Goal: Information Seeking & Learning: Learn about a topic

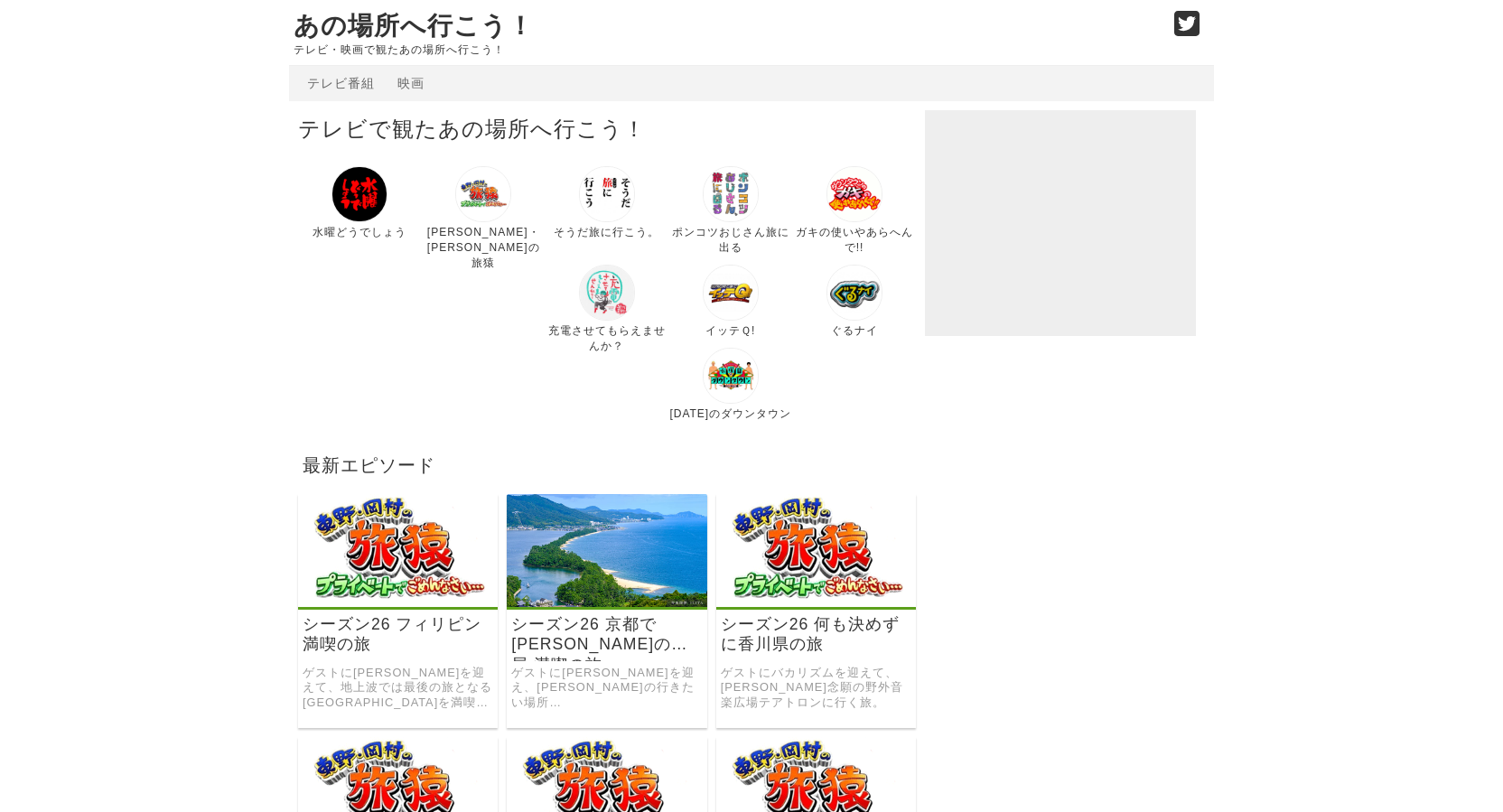
click at [579, 307] on img at bounding box center [607, 292] width 56 height 56
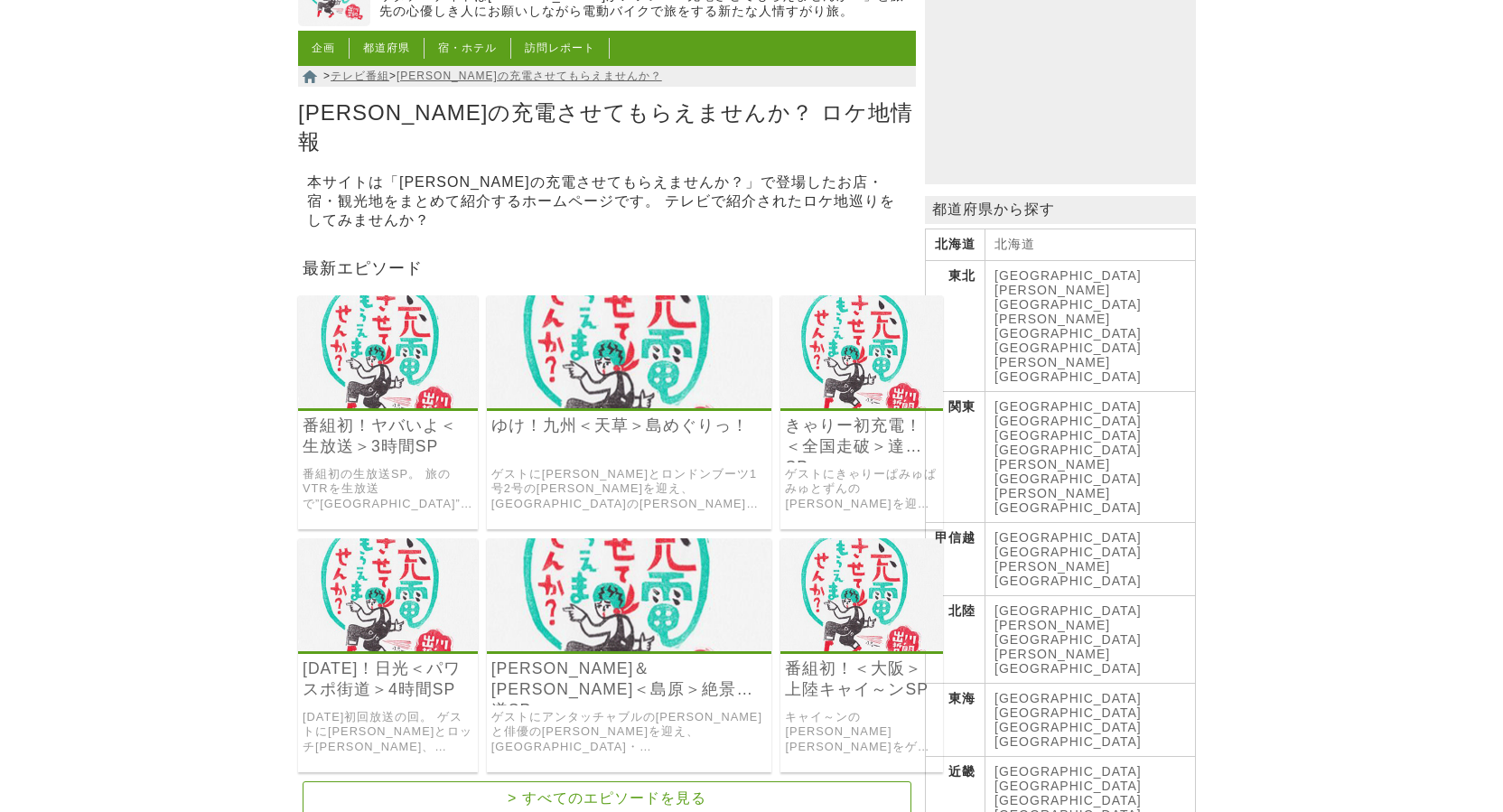
scroll to position [301, 0]
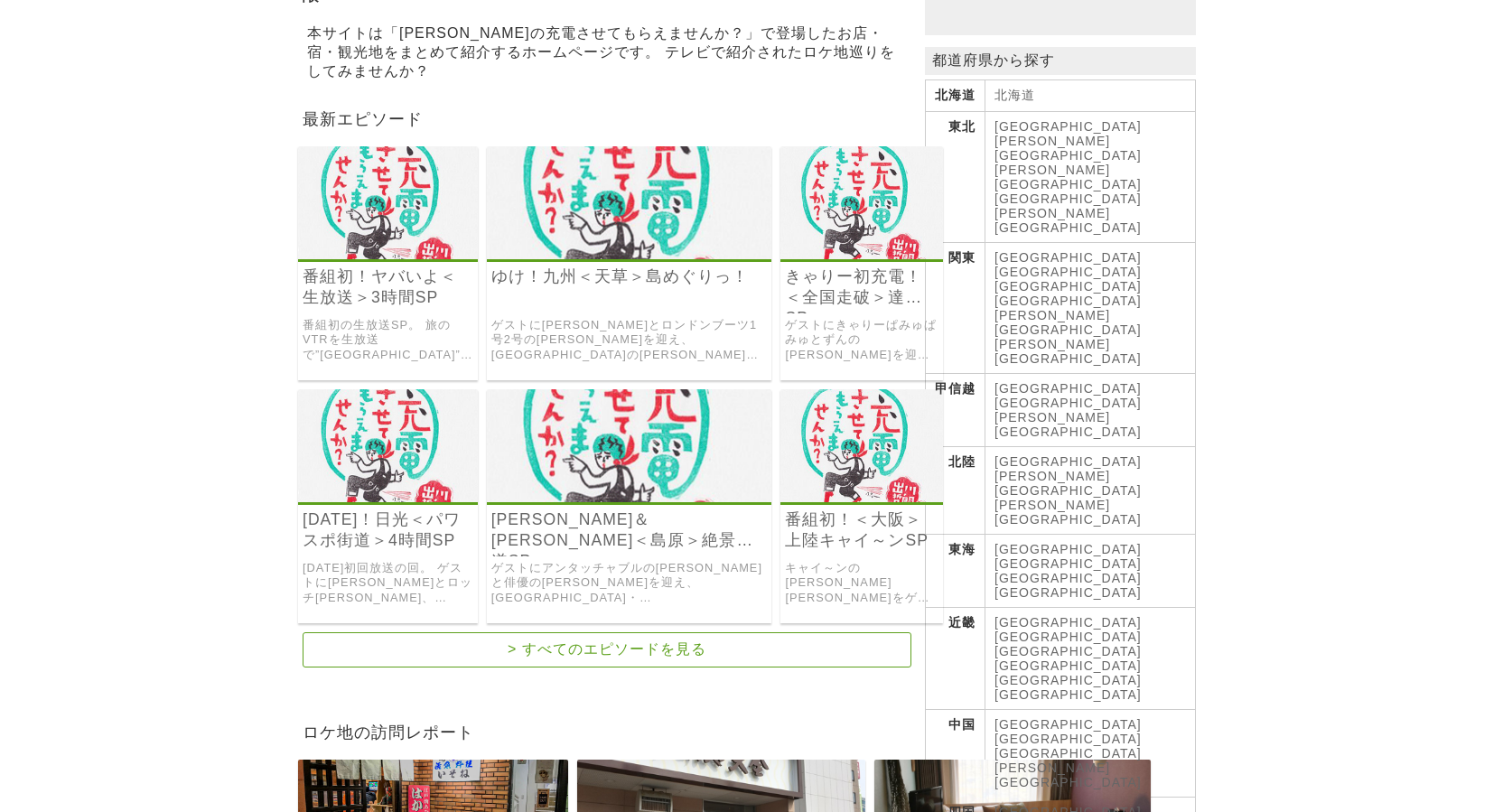
click at [781, 428] on img at bounding box center [861, 446] width 162 height 113
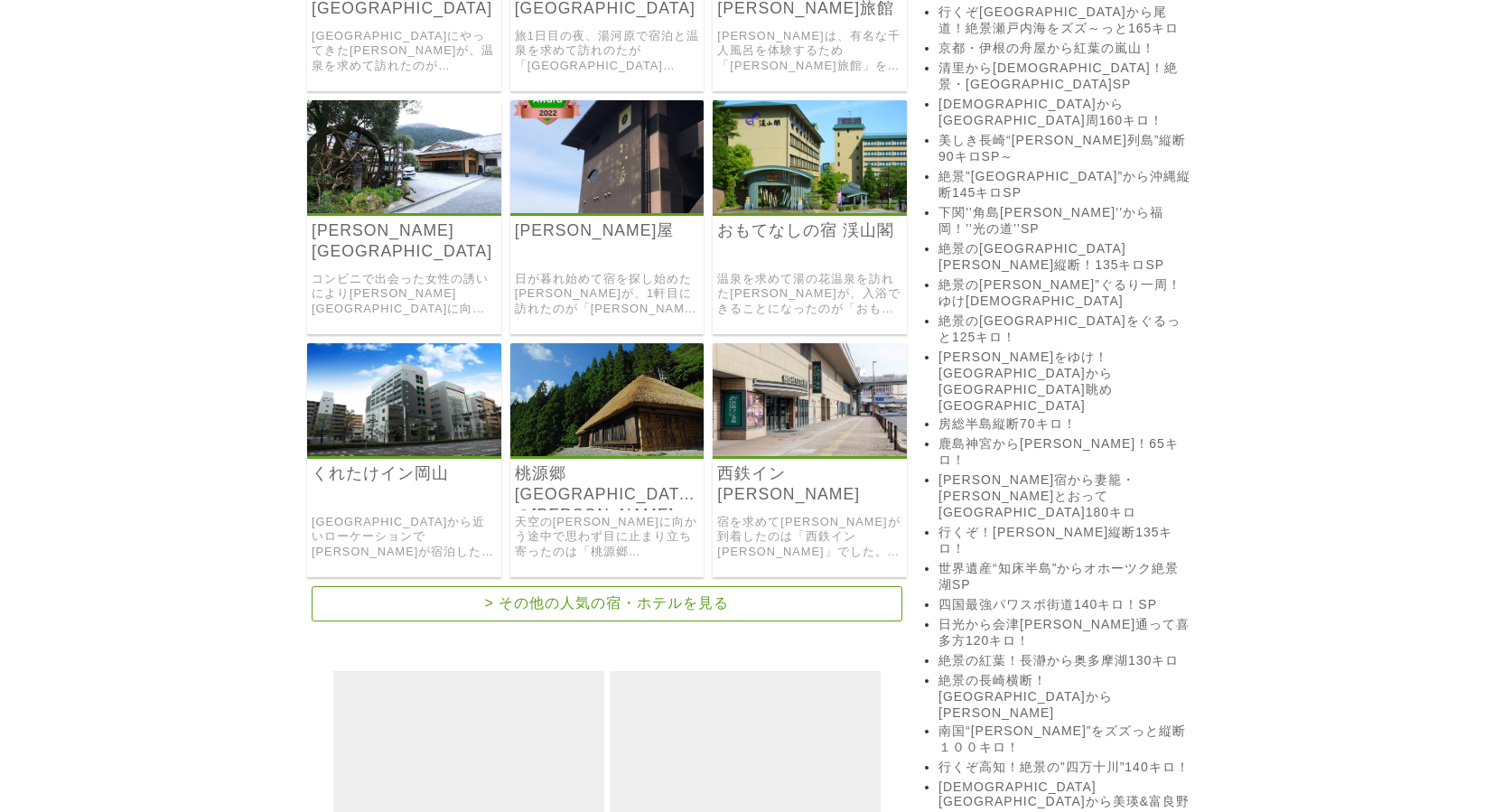
scroll to position [1806, 0]
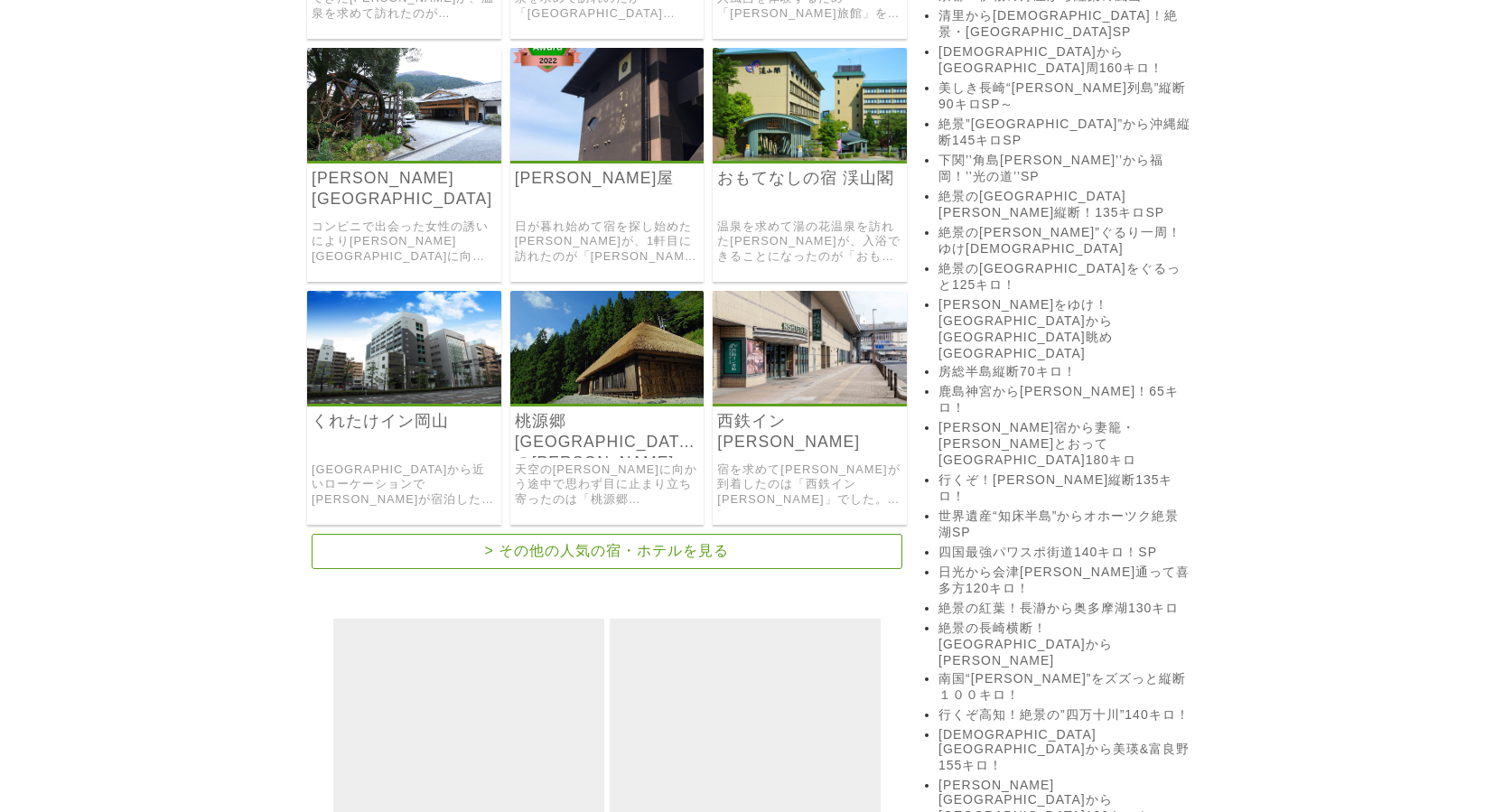
click at [386, 335] on img at bounding box center [404, 347] width 195 height 113
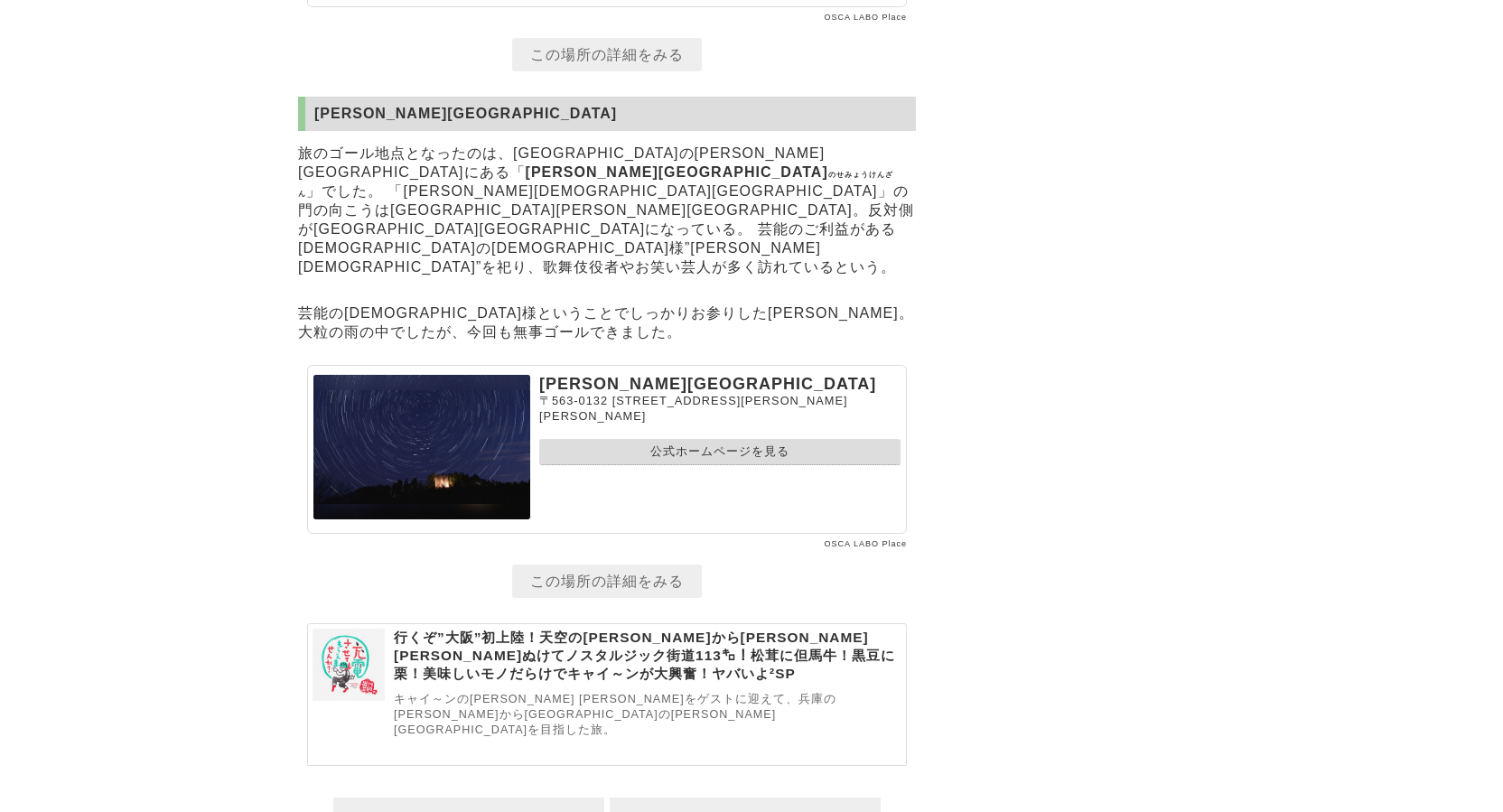
scroll to position [11201, 0]
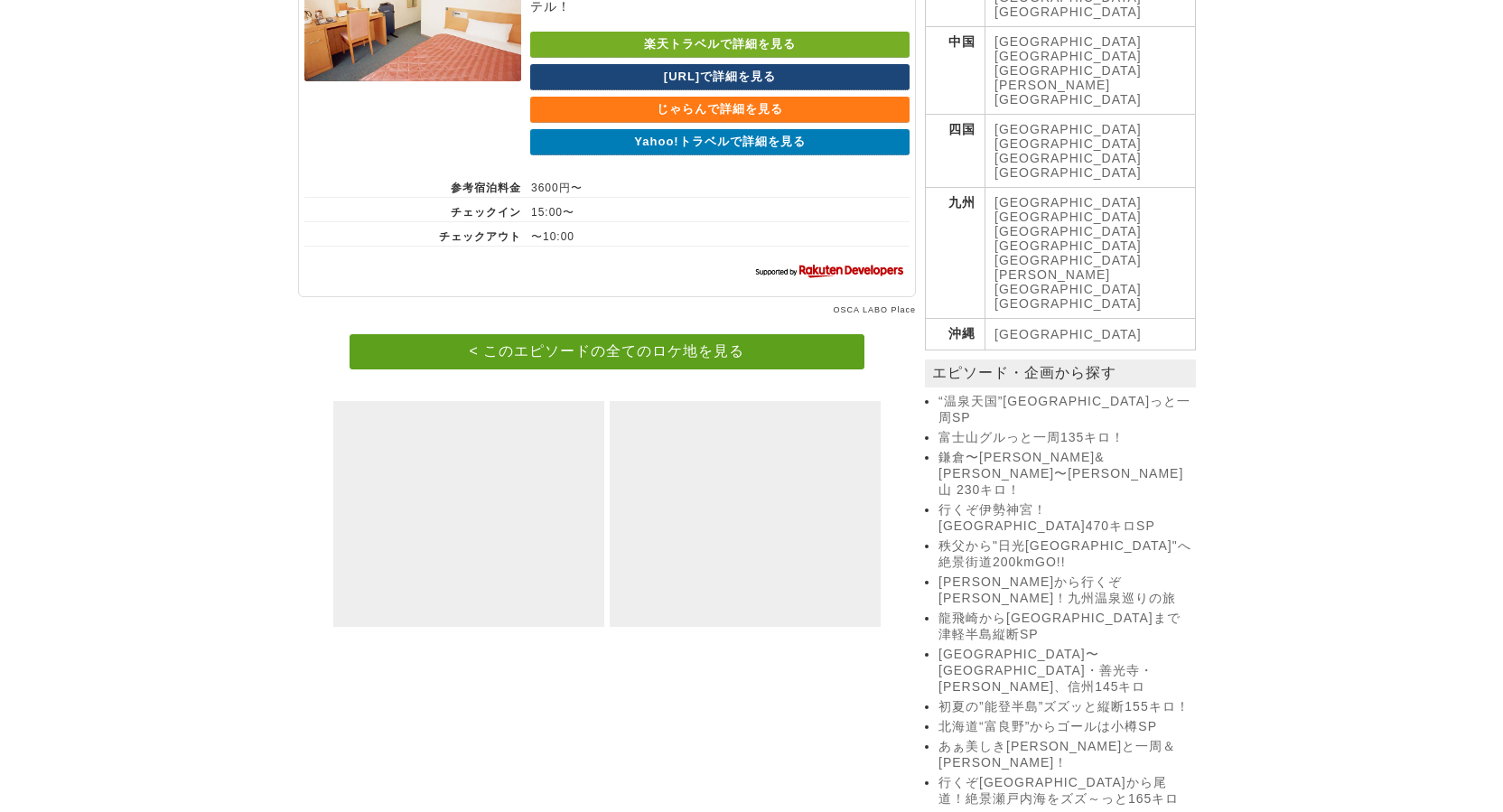
scroll to position [1054, 0]
